Goal: Transaction & Acquisition: Book appointment/travel/reservation

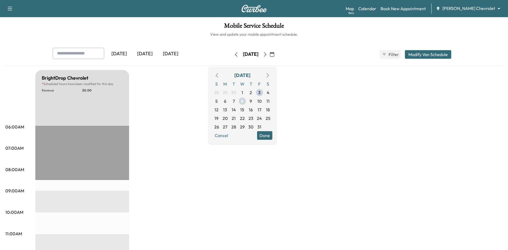
click at [247, 99] on span "8" at bounding box center [242, 101] width 9 height 9
click at [252, 100] on span "9" at bounding box center [251, 101] width 2 height 6
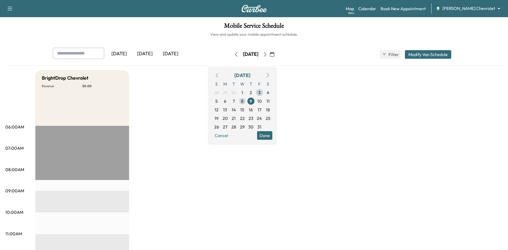
click at [247, 102] on span "8" at bounding box center [242, 101] width 9 height 9
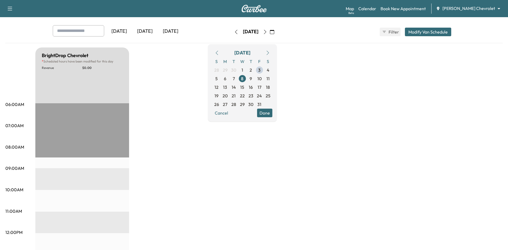
scroll to position [13, 0]
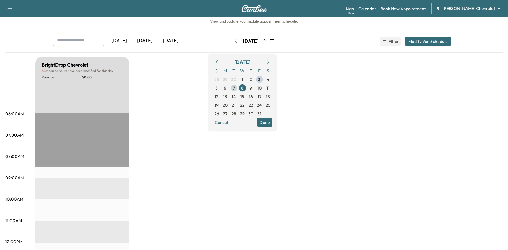
click at [235, 87] on span "7" at bounding box center [234, 88] width 2 height 6
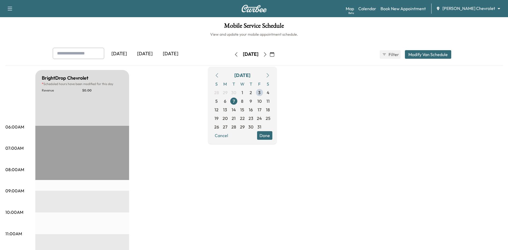
click at [426, 54] on button "Modify Van Schedule" at bounding box center [428, 54] width 46 height 9
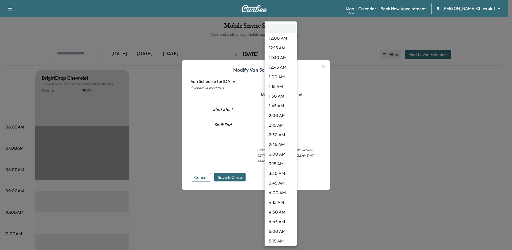
click at [291, 110] on body "Support Log Out Map Beta Calendar Book New Appointment [PERSON_NAME] Chevrolet …" at bounding box center [256, 125] width 512 height 250
click at [281, 30] on li "-" at bounding box center [281, 29] width 32 height 10
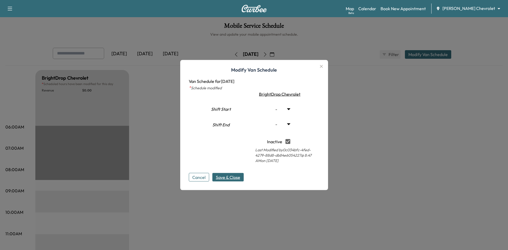
click at [235, 175] on span "Save & Close" at bounding box center [228, 177] width 24 height 6
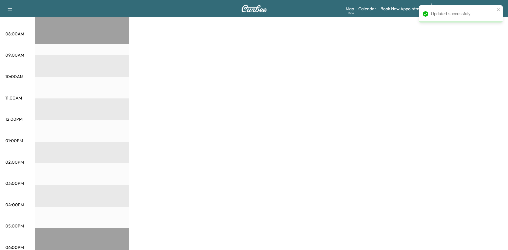
scroll to position [80, 0]
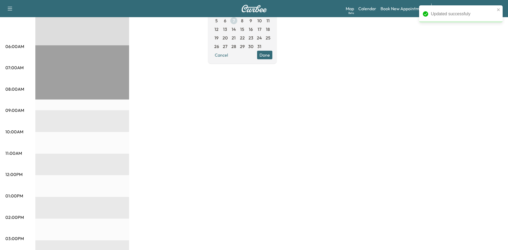
click at [238, 20] on span "7" at bounding box center [234, 20] width 9 height 9
click at [247, 20] on span "8" at bounding box center [242, 20] width 9 height 9
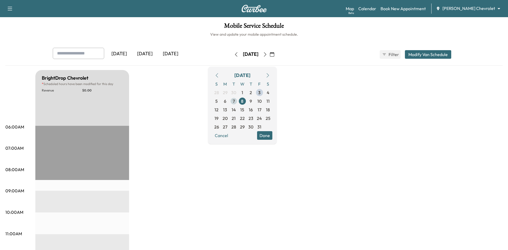
click at [238, 98] on span "7" at bounding box center [234, 101] width 9 height 9
click at [434, 55] on button "Modify Van Schedule" at bounding box center [428, 54] width 46 height 9
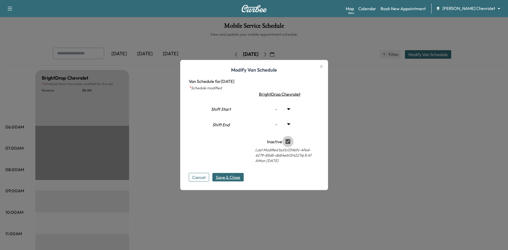
type input "**"
click at [231, 180] on span "Save & Close" at bounding box center [228, 177] width 24 height 6
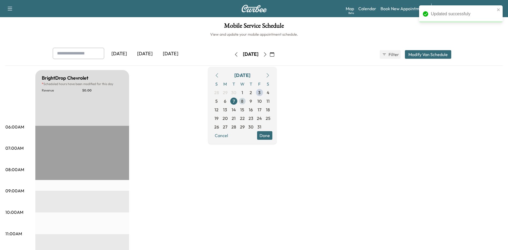
click at [247, 102] on span "8" at bounding box center [242, 101] width 9 height 9
click at [430, 56] on button "Modify Van Schedule" at bounding box center [428, 54] width 46 height 9
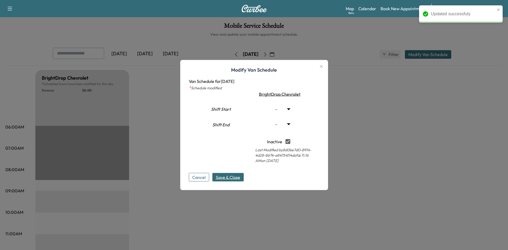
click at [235, 178] on span "Save & Close" at bounding box center [228, 177] width 24 height 6
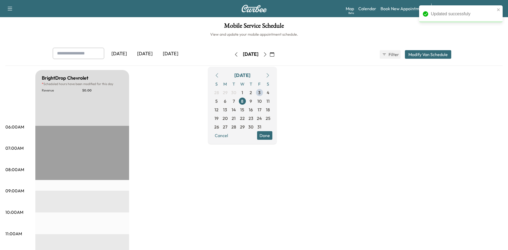
click at [272, 136] on button "Done" at bounding box center [264, 135] width 15 height 9
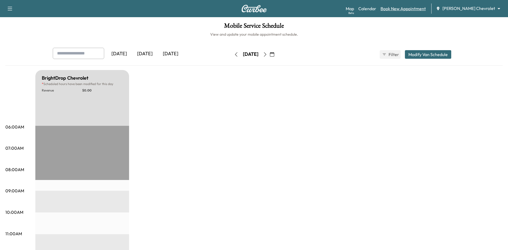
click at [411, 11] on link "Book New Appointment" at bounding box center [403, 8] width 45 height 6
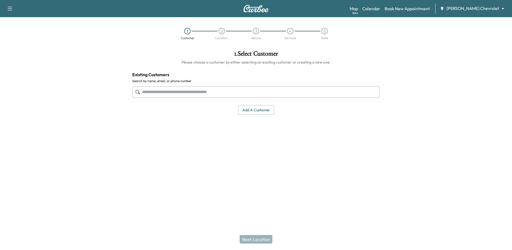
click at [169, 91] on input "text" at bounding box center [256, 91] width 248 height 11
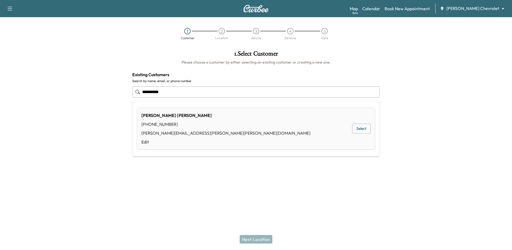
click at [205, 129] on div "[PERSON_NAME] [PHONE_NUMBER] [PERSON_NAME][EMAIL_ADDRESS][PERSON_NAME][PERSON_N…" at bounding box center [256, 128] width 238 height 42
type input "**********"
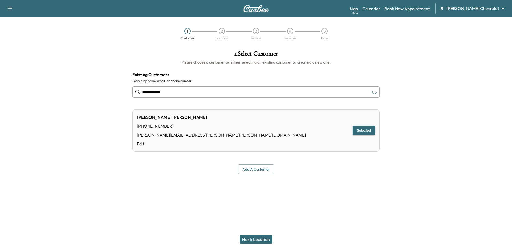
click at [258, 170] on button "Add a customer" at bounding box center [256, 169] width 36 height 10
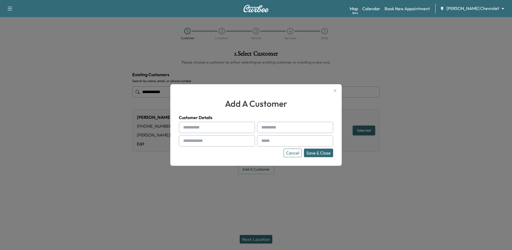
click at [294, 153] on button "Cancel" at bounding box center [293, 152] width 18 height 9
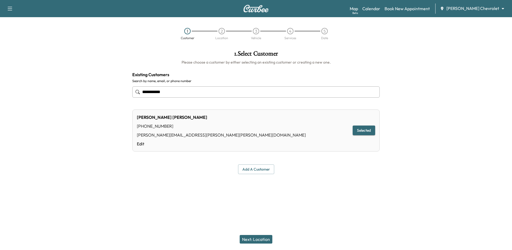
click at [257, 235] on button "Next: Location" at bounding box center [256, 239] width 33 height 9
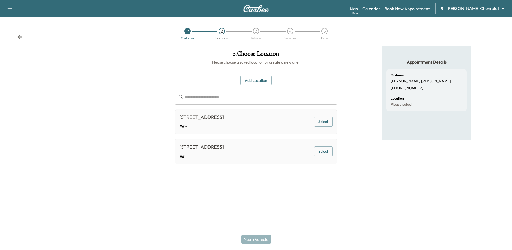
click at [220, 120] on div "[STREET_ADDRESS]" at bounding box center [201, 117] width 44 height 8
click at [326, 119] on button "Select" at bounding box center [323, 122] width 18 height 10
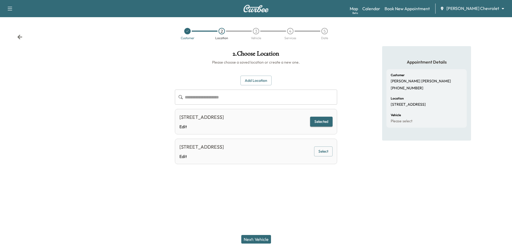
click at [258, 239] on button "Next: Vehicle" at bounding box center [256, 239] width 30 height 9
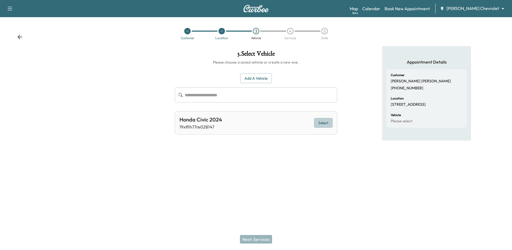
click at [324, 124] on button "Select" at bounding box center [323, 123] width 18 height 10
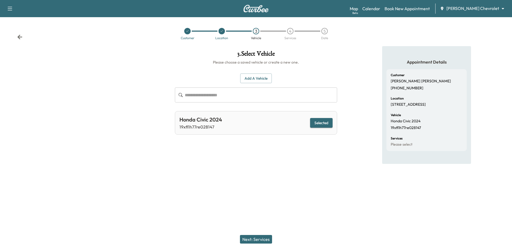
click at [252, 244] on div "Next: Services" at bounding box center [256, 238] width 512 height 21
click at [254, 239] on button "Next: Services" at bounding box center [256, 239] width 32 height 9
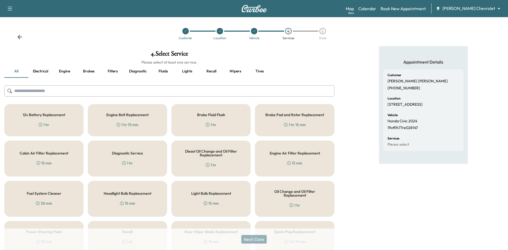
click at [51, 114] on h5 "12v Battery Replacement" at bounding box center [44, 115] width 42 height 4
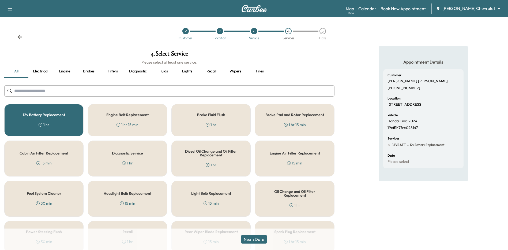
click at [124, 121] on div "Engine Belt Replacement 1 hr 15 min" at bounding box center [127, 120] width 79 height 32
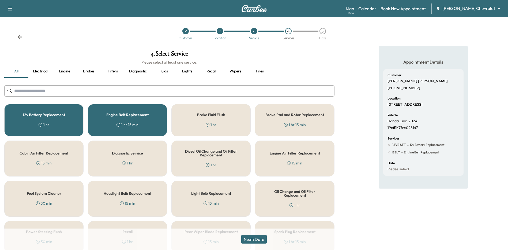
click at [133, 162] on div "Diagnostic Service 1 hr" at bounding box center [127, 158] width 79 height 36
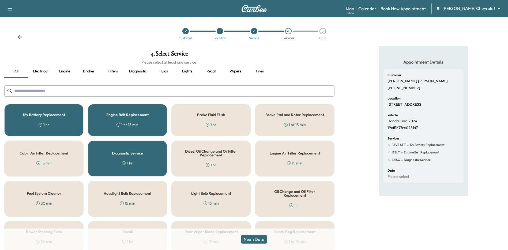
click at [255, 238] on button "Next: Date" at bounding box center [253, 239] width 25 height 9
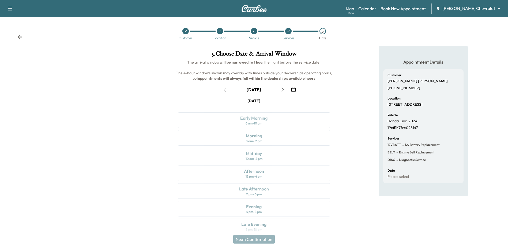
click at [294, 89] on icon "button" at bounding box center [293, 89] width 4 height 4
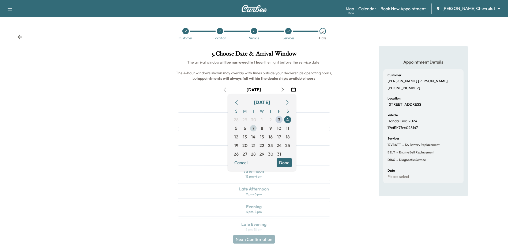
click at [255, 129] on span "7" at bounding box center [253, 128] width 9 height 9
click at [283, 164] on button "Done" at bounding box center [284, 162] width 15 height 9
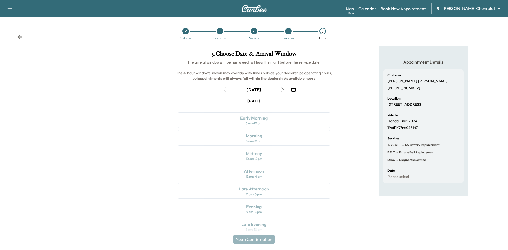
click at [282, 91] on icon "button" at bounding box center [283, 89] width 4 height 4
click at [283, 89] on icon "button" at bounding box center [283, 89] width 4 height 4
